Goal: Navigation & Orientation: Find specific page/section

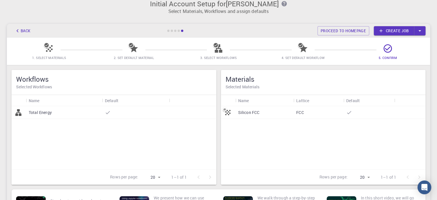
scroll to position [29, 0]
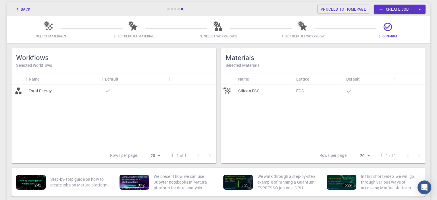
click at [295, 90] on div "FCC" at bounding box center [318, 90] width 50 height 13
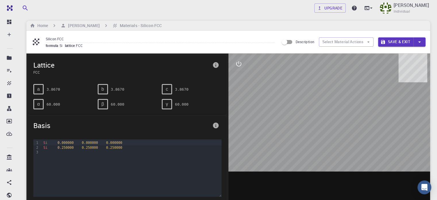
scroll to position [29, 0]
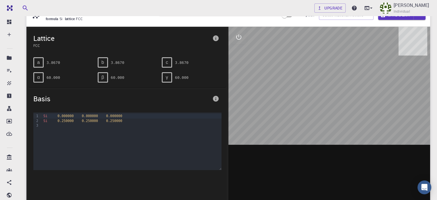
drag, startPoint x: 331, startPoint y: 95, endPoint x: 326, endPoint y: 97, distance: 4.9
click at [326, 97] on div at bounding box center [329, 116] width 202 height 179
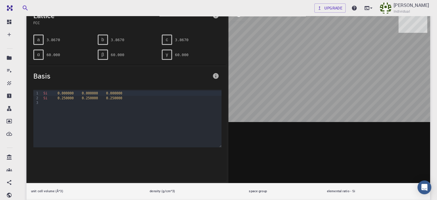
scroll to position [0, 0]
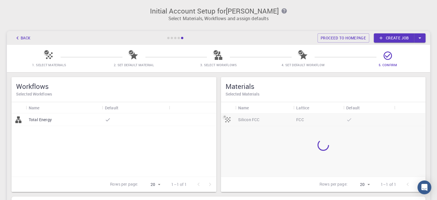
scroll to position [29, 0]
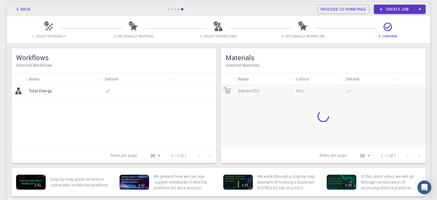
click at [64, 90] on div "Total Energy" at bounding box center [64, 90] width 76 height 13
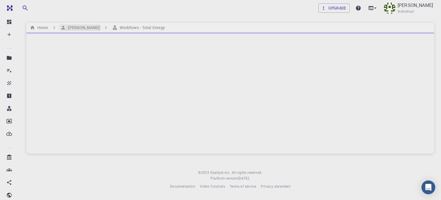
click at [74, 27] on h6 "[PERSON_NAME]" at bounding box center [83, 27] width 34 height 6
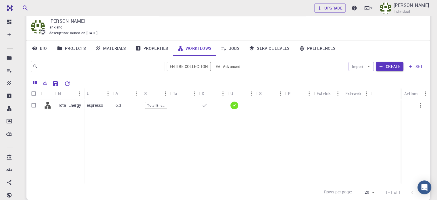
scroll to position [29, 0]
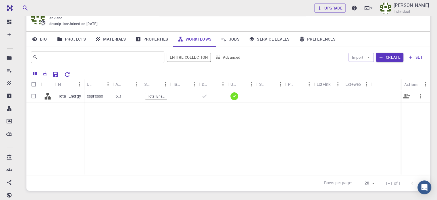
drag, startPoint x: 68, startPoint y: 95, endPoint x: 71, endPoint y: 96, distance: 3.2
click at [68, 95] on p "Total Energy" at bounding box center [69, 96] width 23 height 6
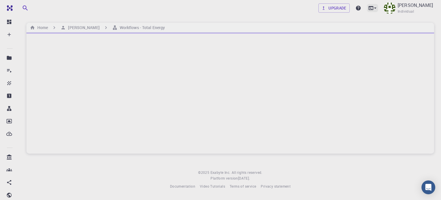
click at [378, 6] on icon at bounding box center [376, 8] width 6 height 6
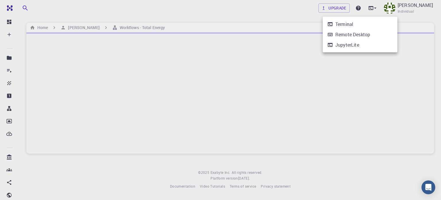
drag, startPoint x: 280, startPoint y: 14, endPoint x: 217, endPoint y: 28, distance: 64.8
click at [280, 14] on div at bounding box center [220, 100] width 441 height 200
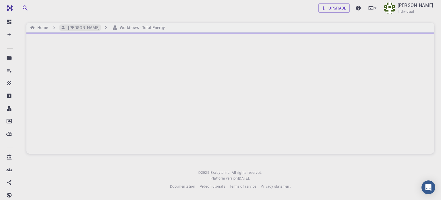
click at [75, 26] on h6 "[PERSON_NAME]" at bounding box center [83, 27] width 34 height 6
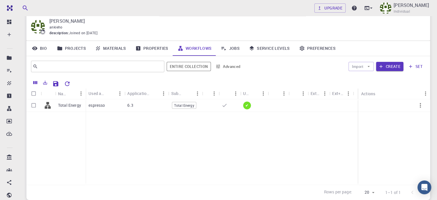
scroll to position [57, 0]
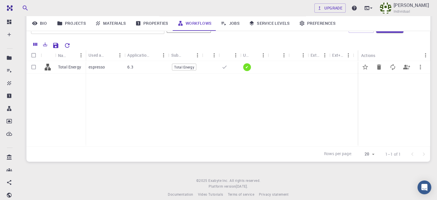
click at [33, 65] on input "Select row" at bounding box center [33, 66] width 11 height 11
checkbox input "true"
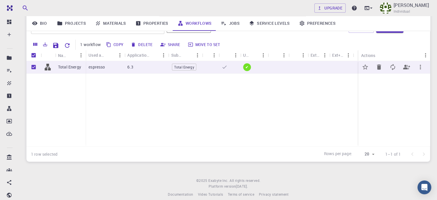
click at [35, 67] on input "Unselect row" at bounding box center [33, 66] width 11 height 11
checkbox input "false"
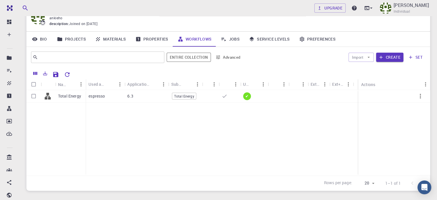
scroll to position [29, 0]
click at [234, 37] on link "Jobs" at bounding box center [230, 39] width 28 height 15
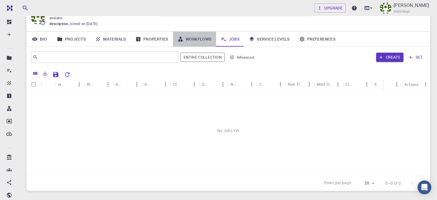
click at [199, 36] on link "Workflows" at bounding box center [194, 39] width 43 height 15
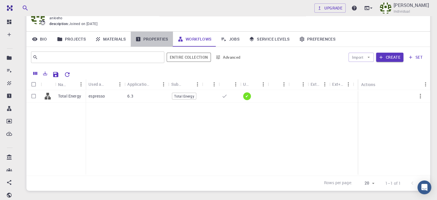
click at [154, 39] on link "Properties" at bounding box center [152, 39] width 42 height 15
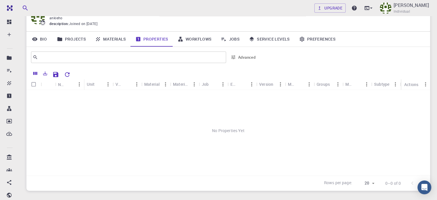
click at [198, 38] on link "Workflows" at bounding box center [194, 39] width 43 height 15
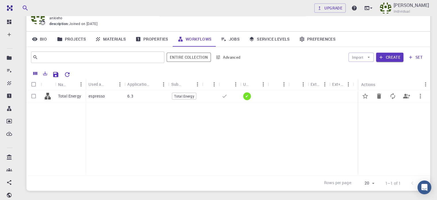
click at [88, 96] on p "espresso" at bounding box center [96, 96] width 16 height 6
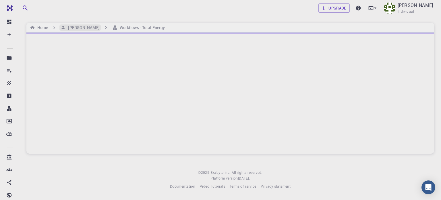
click at [73, 28] on h6 "[PERSON_NAME]" at bounding box center [83, 27] width 34 height 6
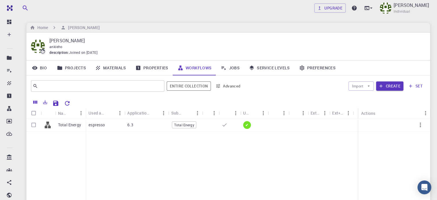
click at [72, 66] on link "Projects" at bounding box center [71, 67] width 38 height 15
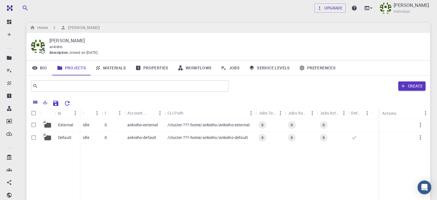
click at [46, 64] on link "Bio" at bounding box center [39, 67] width 26 height 15
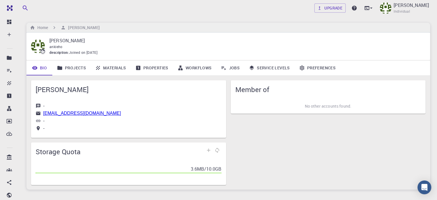
click at [312, 67] on link "Preferences" at bounding box center [317, 67] width 46 height 15
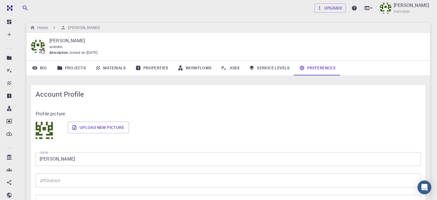
click at [260, 69] on link "Service Levels" at bounding box center [269, 67] width 50 height 15
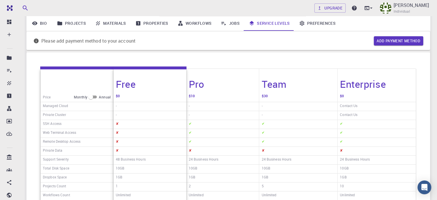
scroll to position [29, 0]
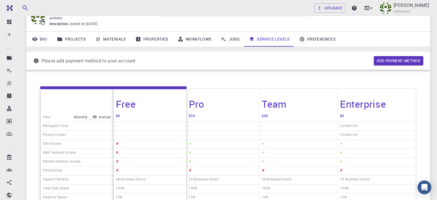
click at [193, 38] on link "Workflows" at bounding box center [194, 39] width 43 height 15
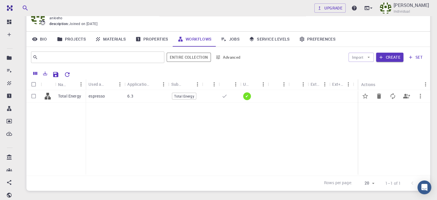
click at [107, 95] on div "espresso" at bounding box center [105, 96] width 39 height 13
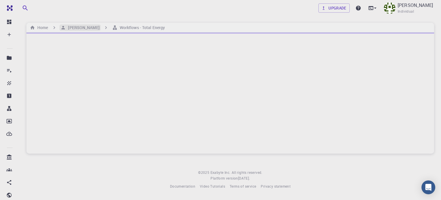
click at [72, 29] on h6 "[PERSON_NAME]" at bounding box center [83, 27] width 34 height 6
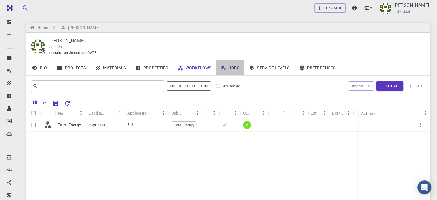
click at [232, 70] on link "Jobs" at bounding box center [230, 67] width 28 height 15
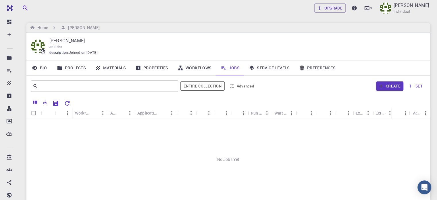
click at [199, 67] on link "Workflows" at bounding box center [194, 67] width 43 height 15
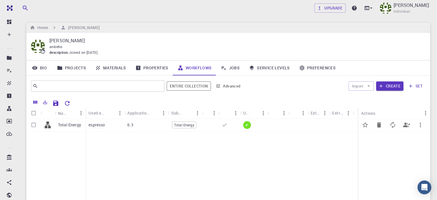
click at [424, 123] on button "button" at bounding box center [420, 125] width 14 height 14
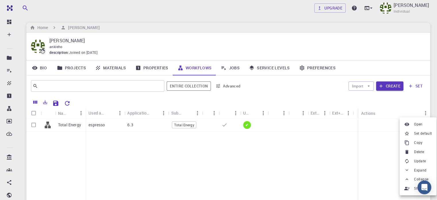
click at [267, 176] on div at bounding box center [218, 100] width 437 height 200
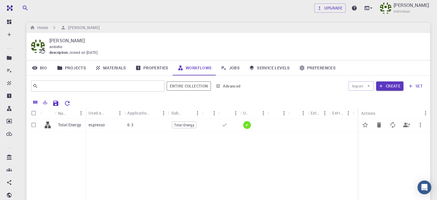
click at [421, 124] on icon "button" at bounding box center [420, 124] width 7 height 7
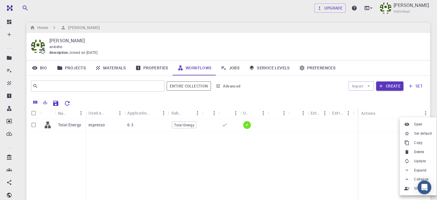
click at [408, 171] on icon at bounding box center [406, 169] width 5 height 5
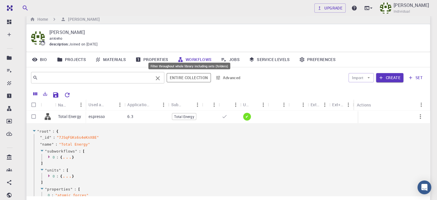
scroll to position [6, 0]
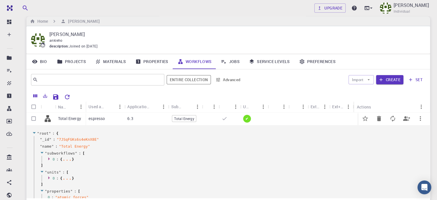
click at [77, 115] on div "Total Energy" at bounding box center [70, 118] width 30 height 13
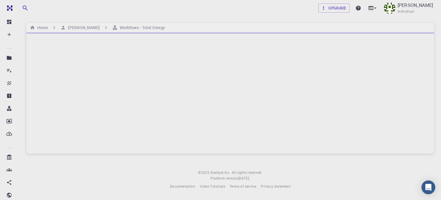
click at [111, 31] on div "Home [PERSON_NAME] Workflows - Total Energy" at bounding box center [230, 28] width 408 height 10
click at [117, 25] on h6 "Workflows - Total Energy" at bounding box center [140, 27] width 47 height 6
click at [69, 30] on h6 "[PERSON_NAME]" at bounding box center [83, 27] width 34 height 6
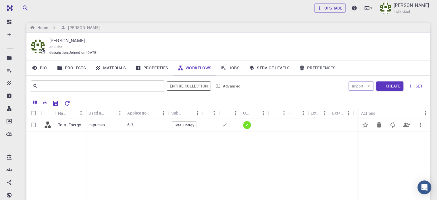
click at [114, 125] on div "espresso" at bounding box center [105, 125] width 39 height 13
